Goal: Task Accomplishment & Management: Use online tool/utility

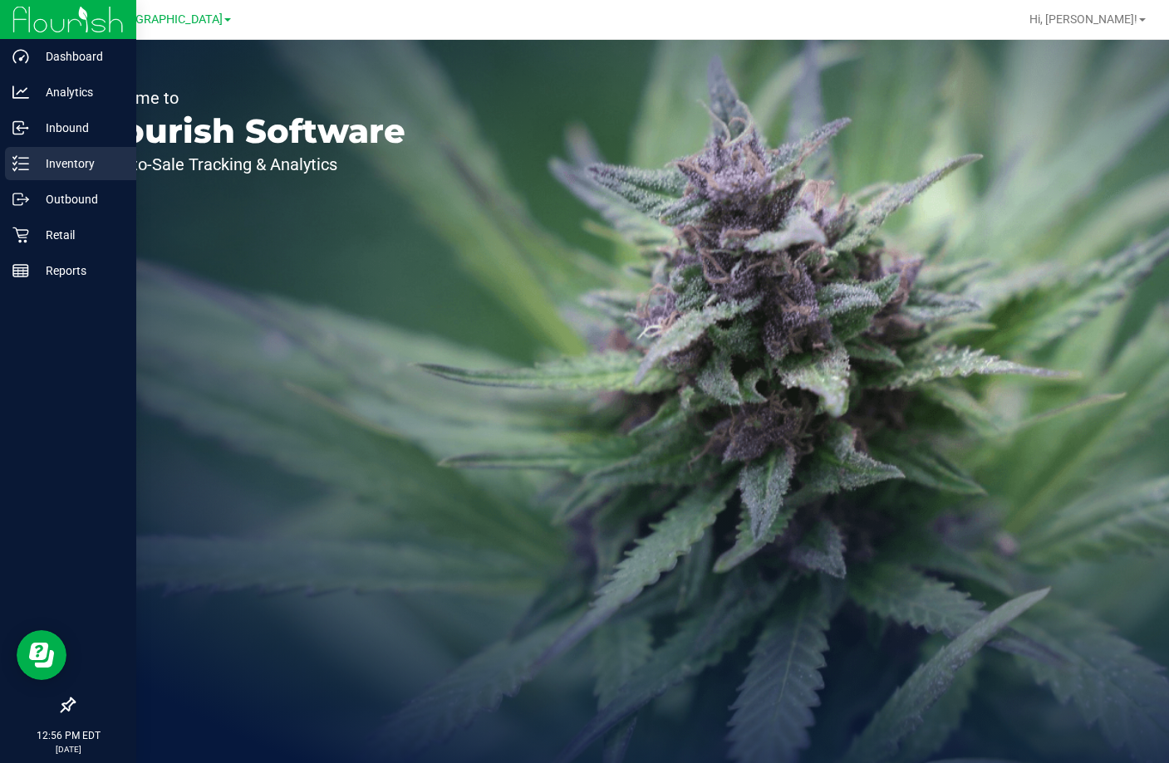
click at [64, 161] on p "Inventory" at bounding box center [79, 164] width 100 height 20
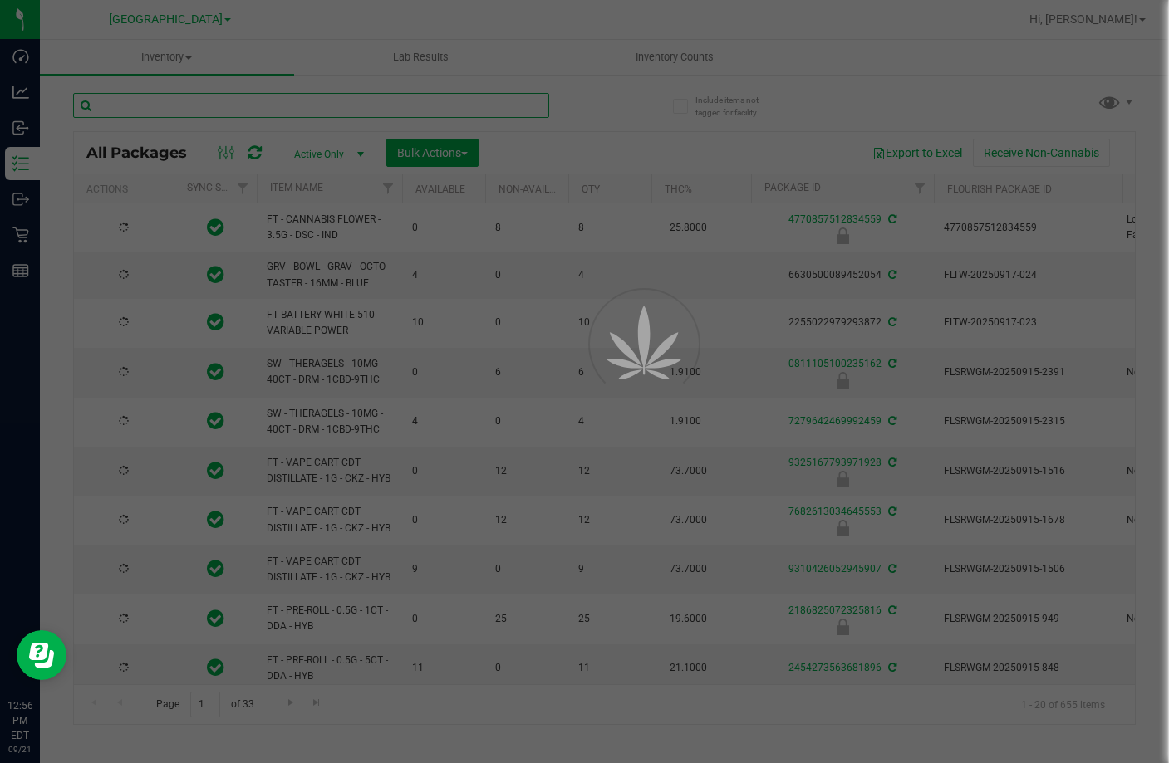
click at [332, 108] on input "text" at bounding box center [311, 105] width 476 height 25
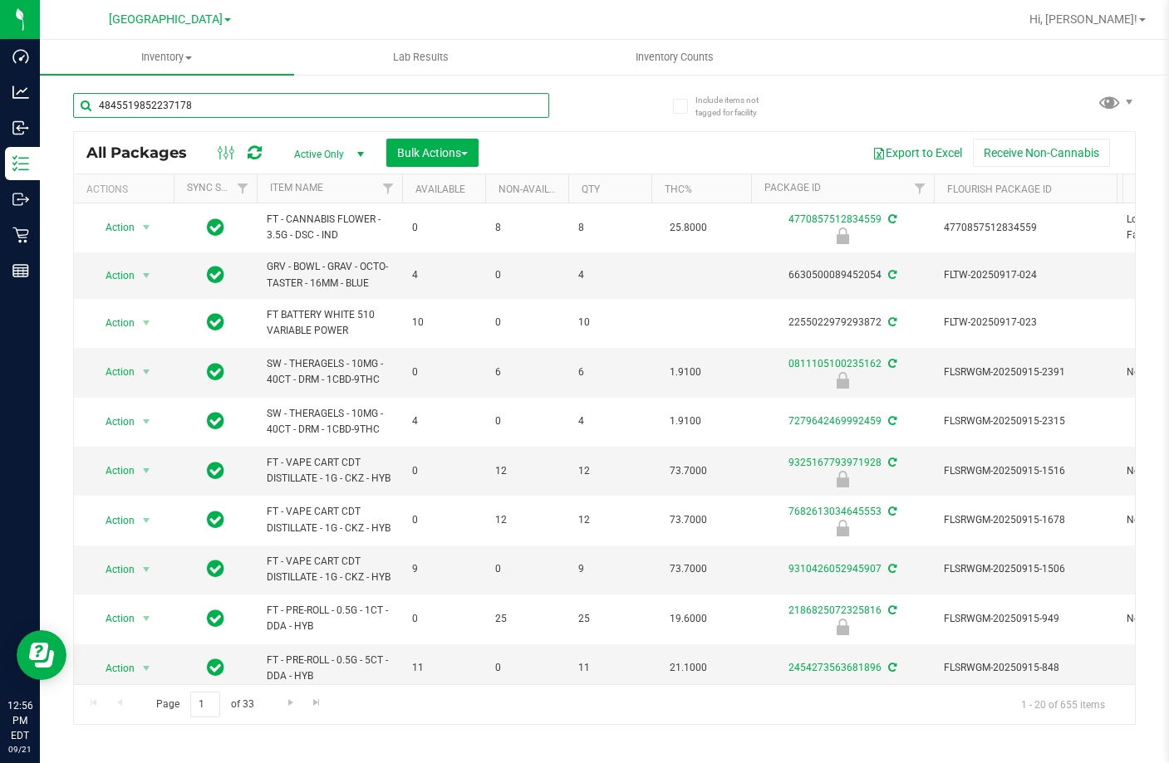
type input "4845519852237178"
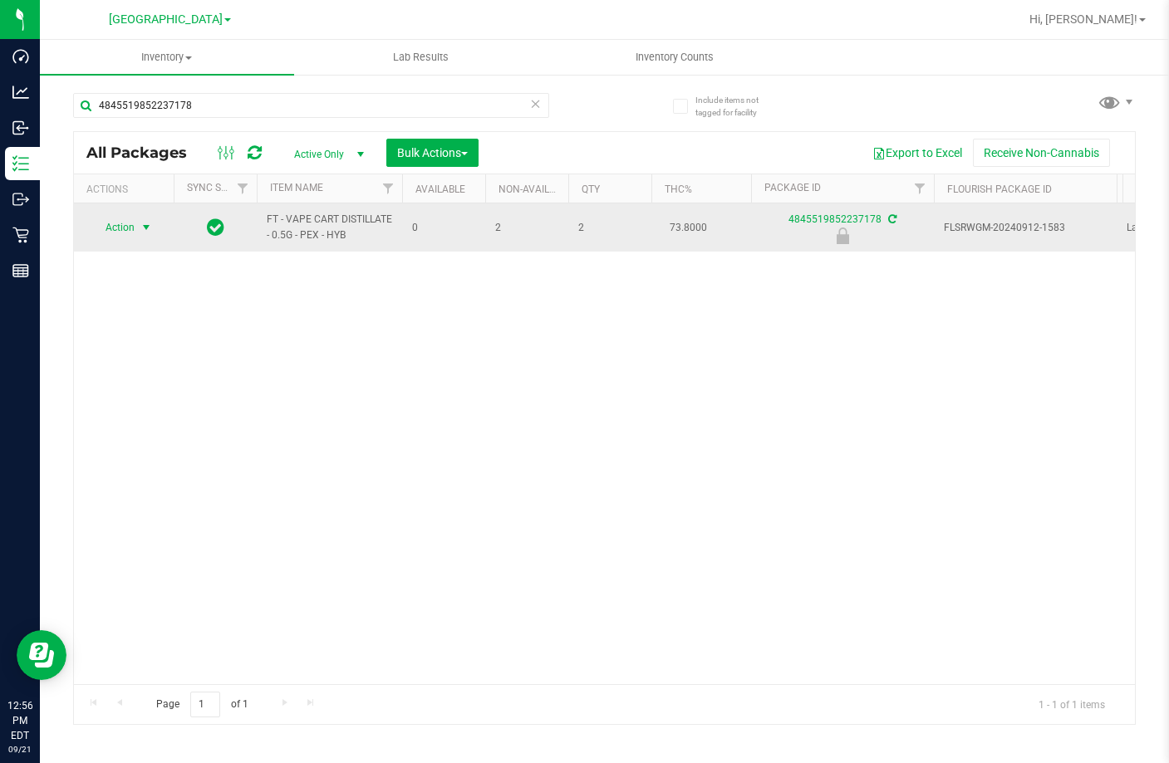
click at [148, 220] on span "select" at bounding box center [146, 227] width 21 height 23
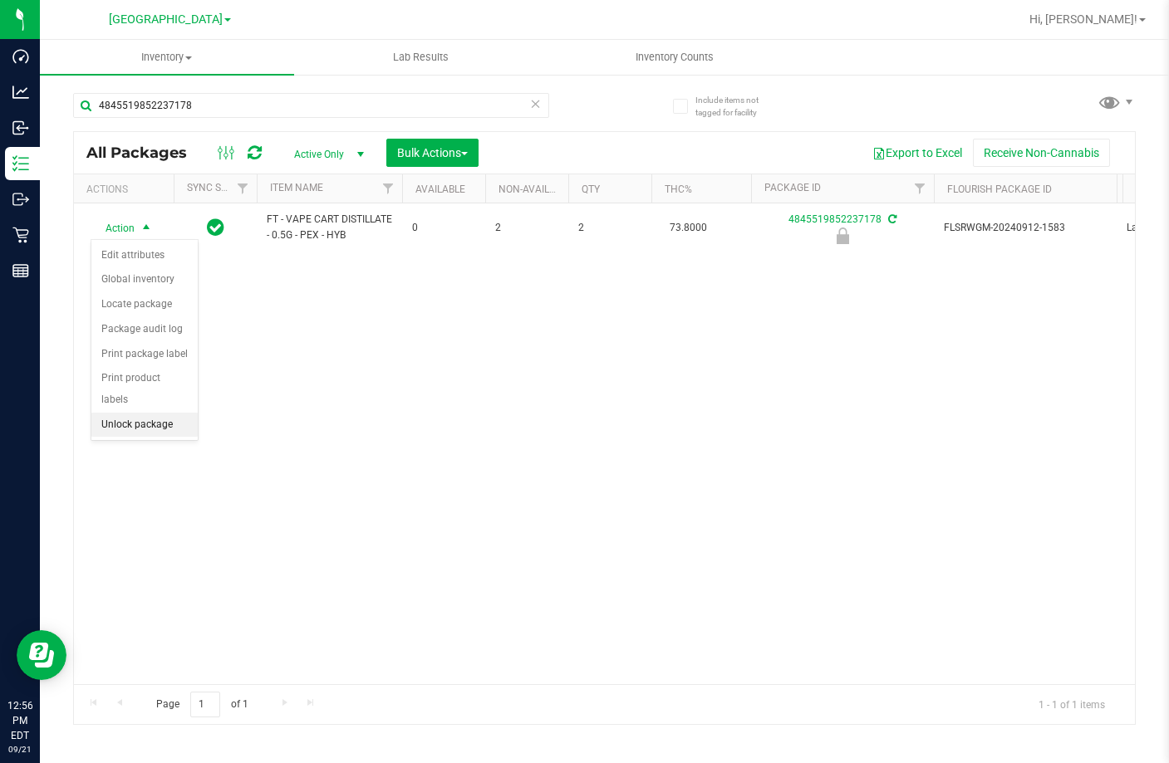
click at [142, 413] on li "Unlock package" at bounding box center [144, 425] width 106 height 25
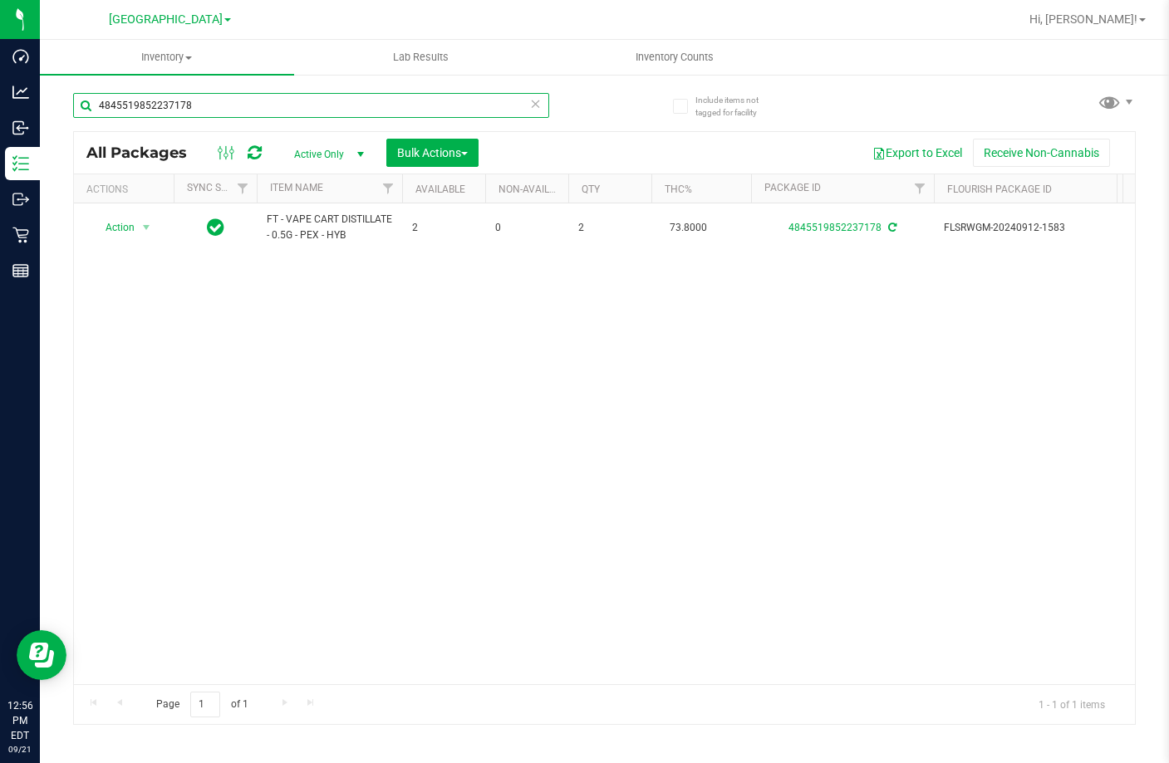
click at [316, 113] on input "4845519852237178" at bounding box center [311, 105] width 476 height 25
type input "5537703615439050"
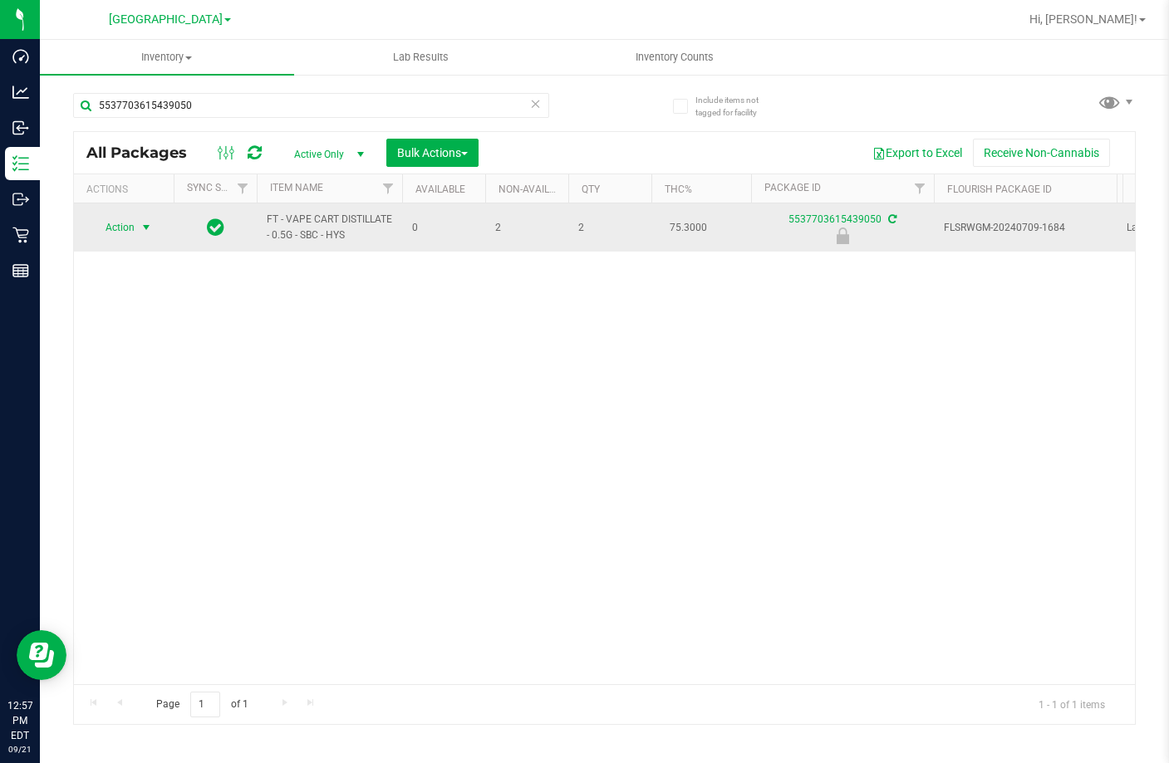
click at [145, 223] on span "select" at bounding box center [146, 227] width 13 height 13
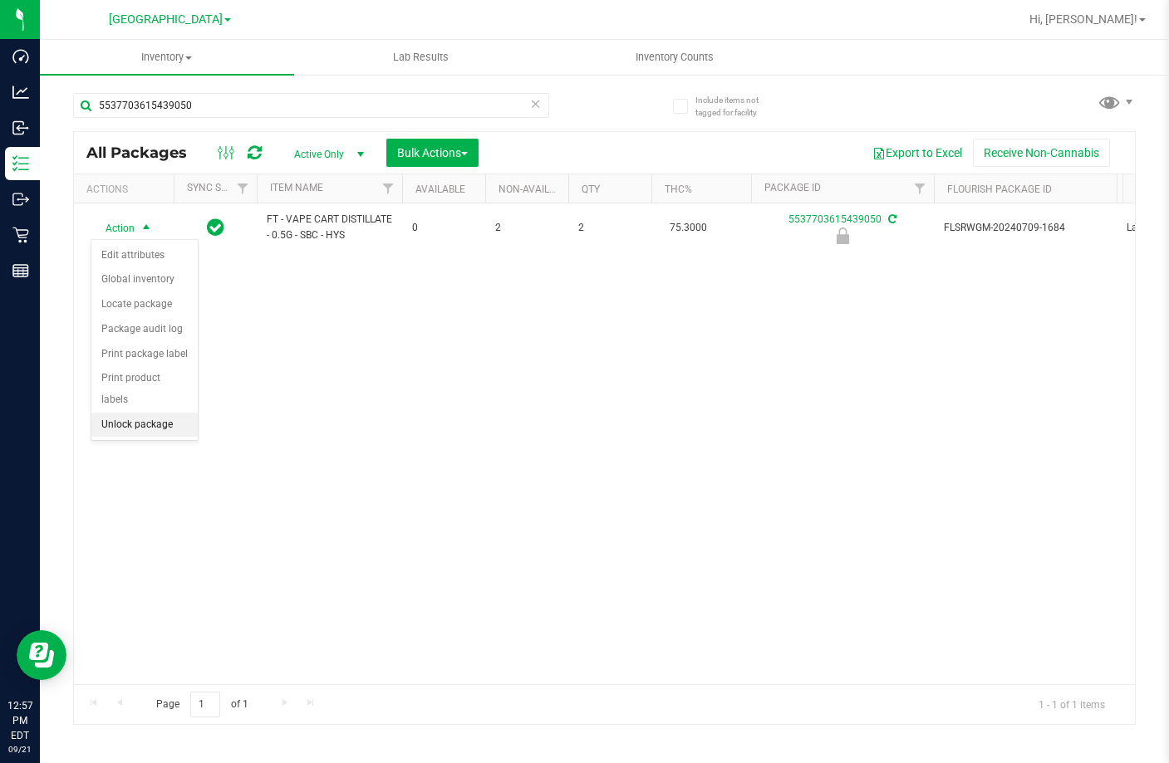
click at [146, 413] on li "Unlock package" at bounding box center [144, 425] width 106 height 25
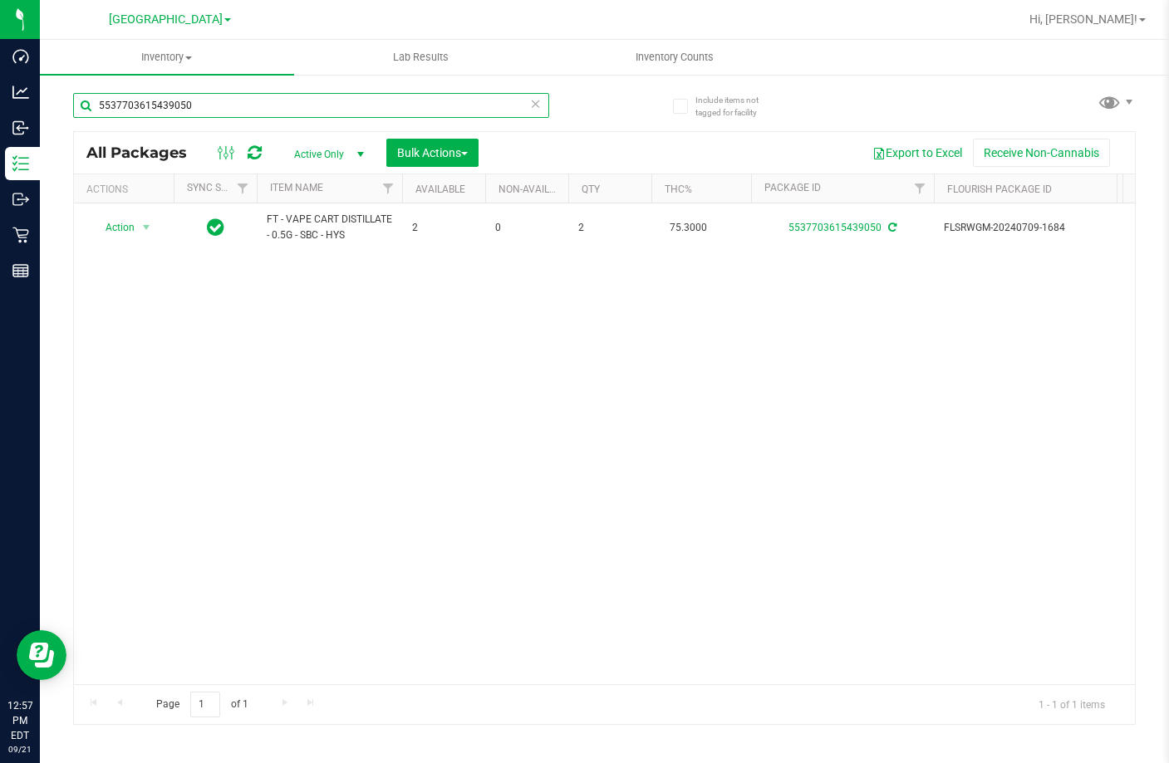
click at [484, 106] on input "5537703615439050" at bounding box center [311, 105] width 476 height 25
type input "6005821735375557"
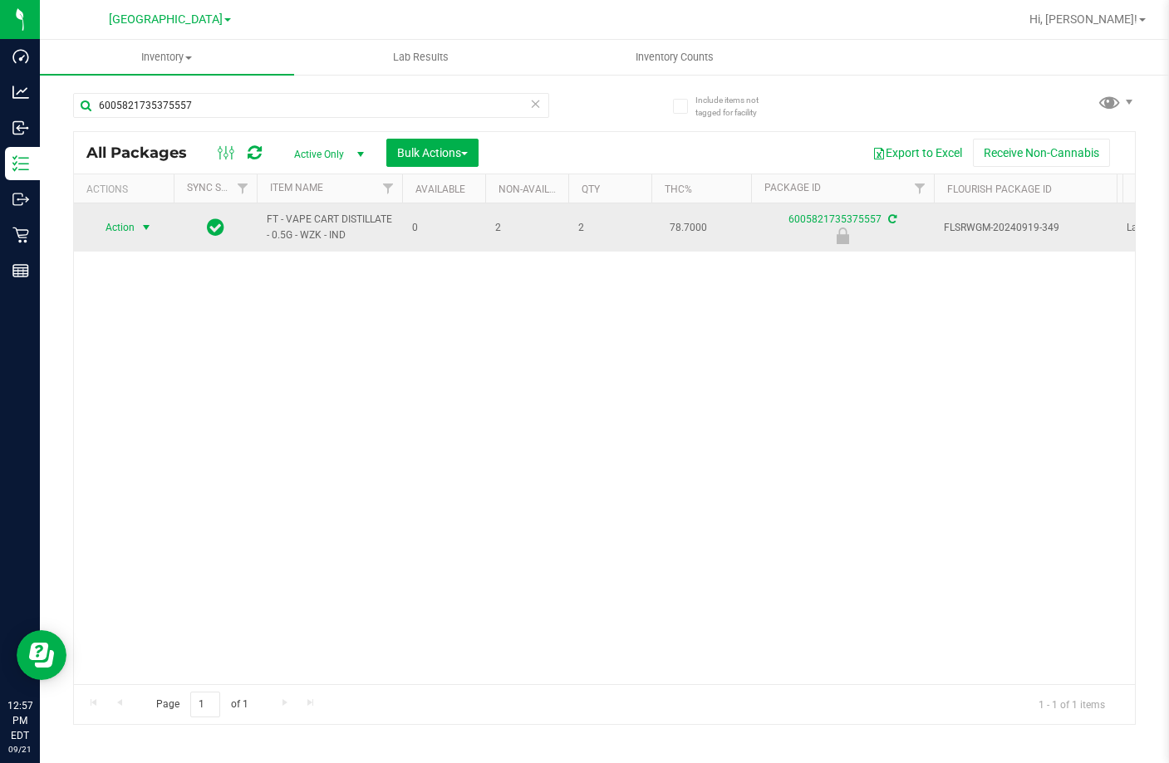
click at [145, 224] on span "select" at bounding box center [146, 227] width 13 height 13
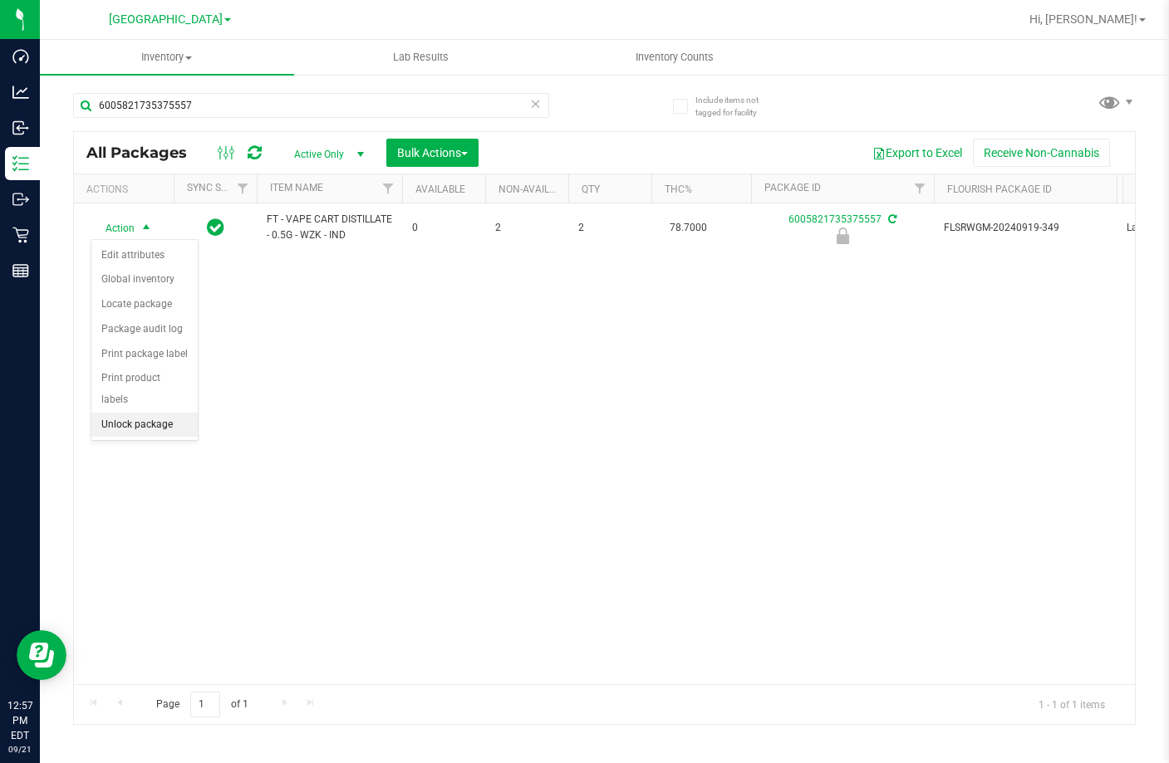
click at [140, 413] on li "Unlock package" at bounding box center [144, 425] width 106 height 25
